Goal: Task Accomplishment & Management: Use online tool/utility

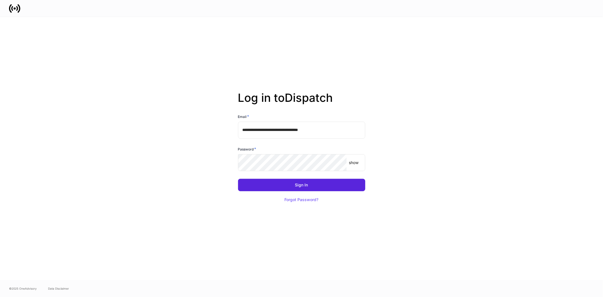
click at [328, 131] on input "**********" at bounding box center [301, 130] width 127 height 17
type input "**********"
click at [276, 187] on button "Sign In" at bounding box center [301, 185] width 127 height 12
